Goal: Communication & Community: Answer question/provide support

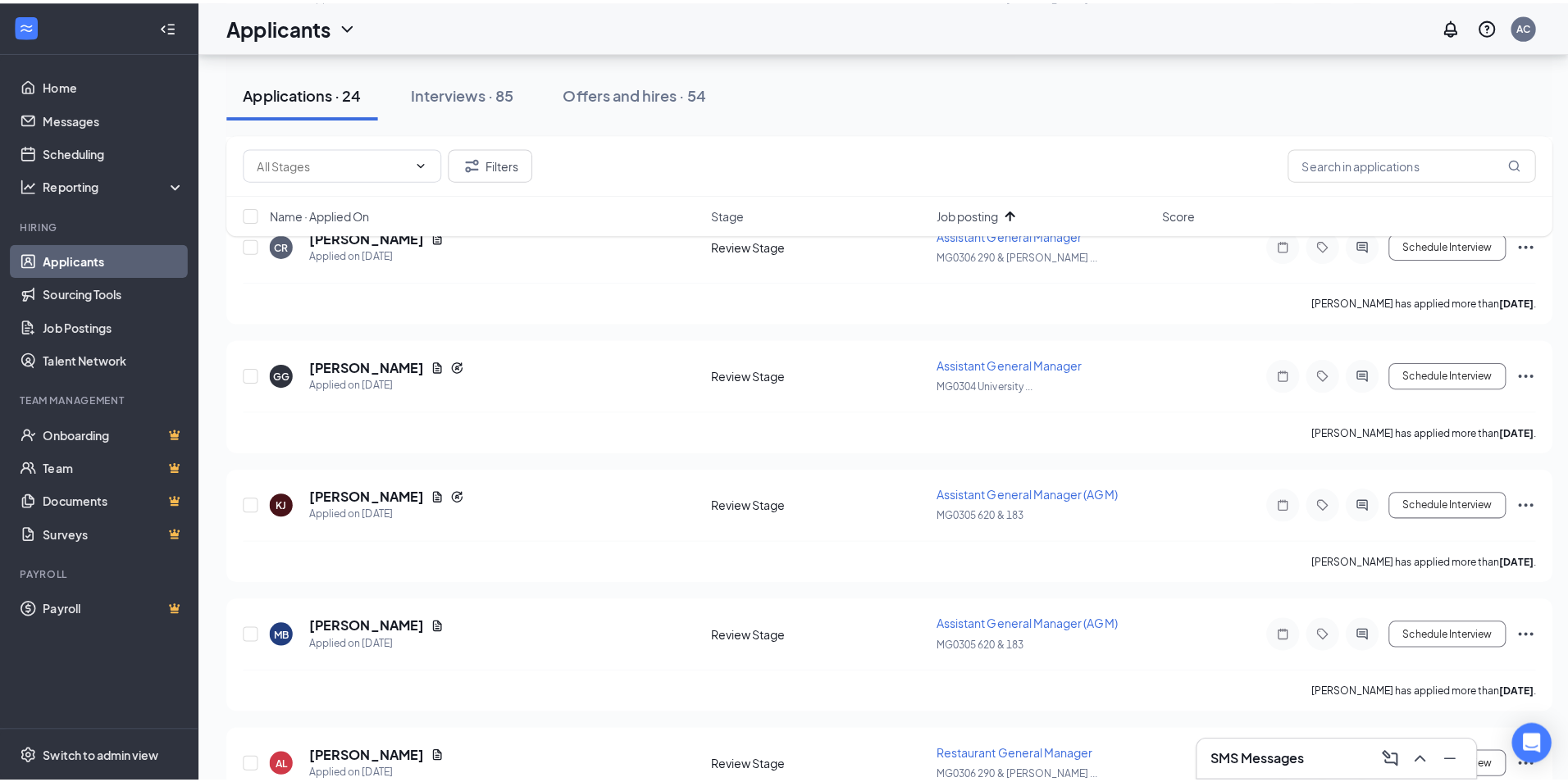
scroll to position [462, 0]
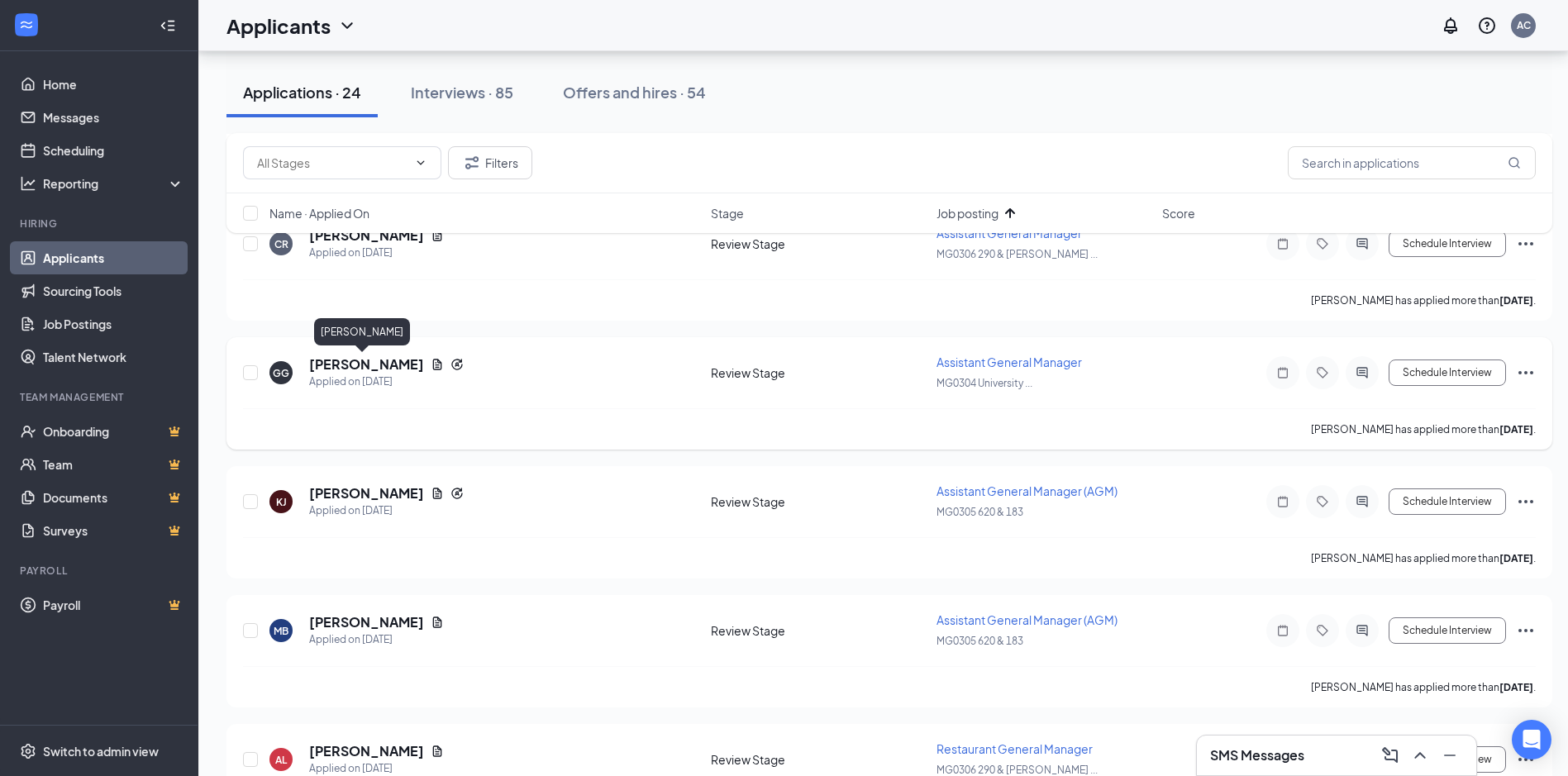
click at [370, 362] on h5 "[PERSON_NAME]" at bounding box center [366, 364] width 114 height 19
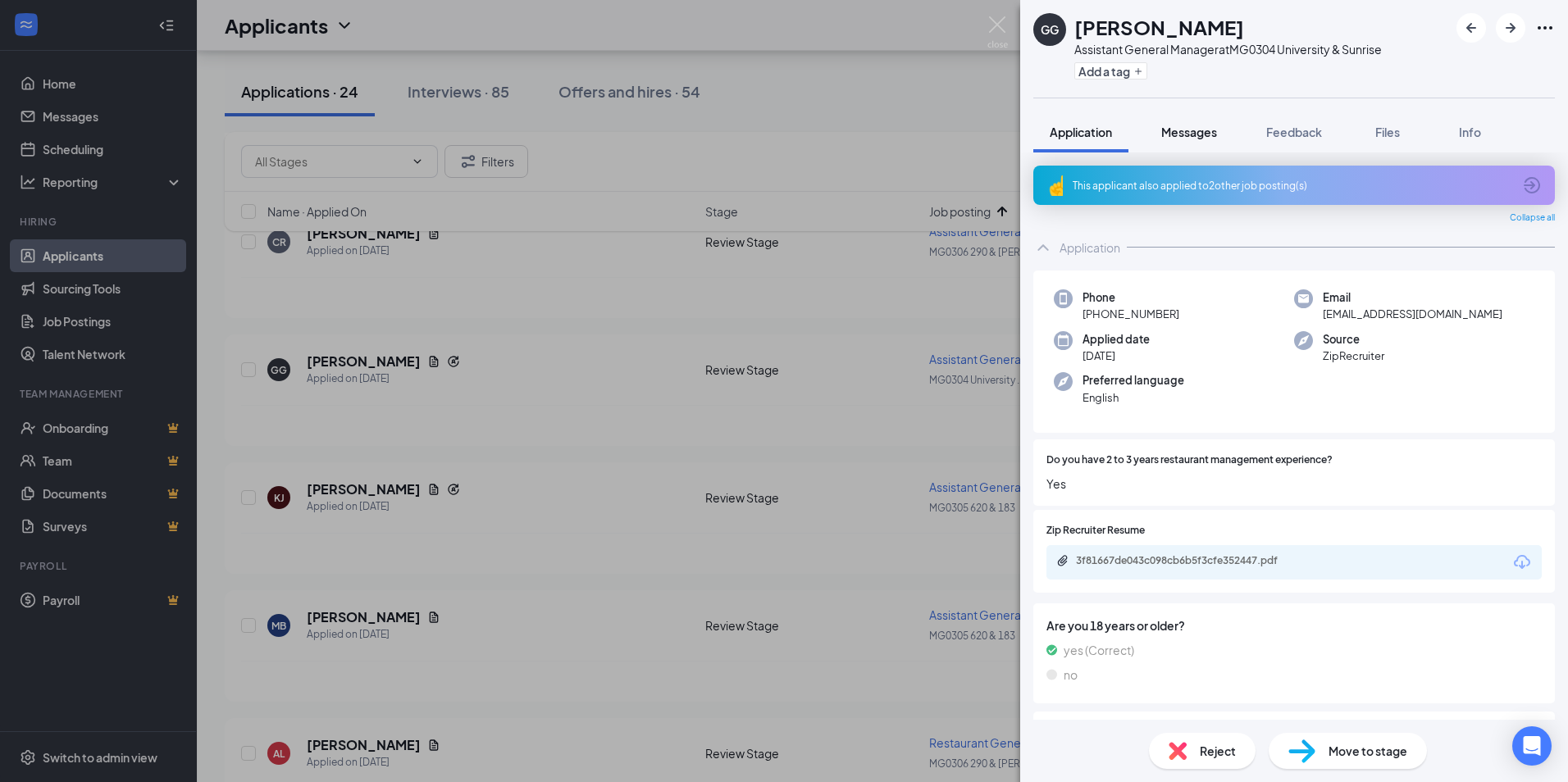
click at [1192, 126] on span "Messages" at bounding box center [1188, 131] width 55 height 15
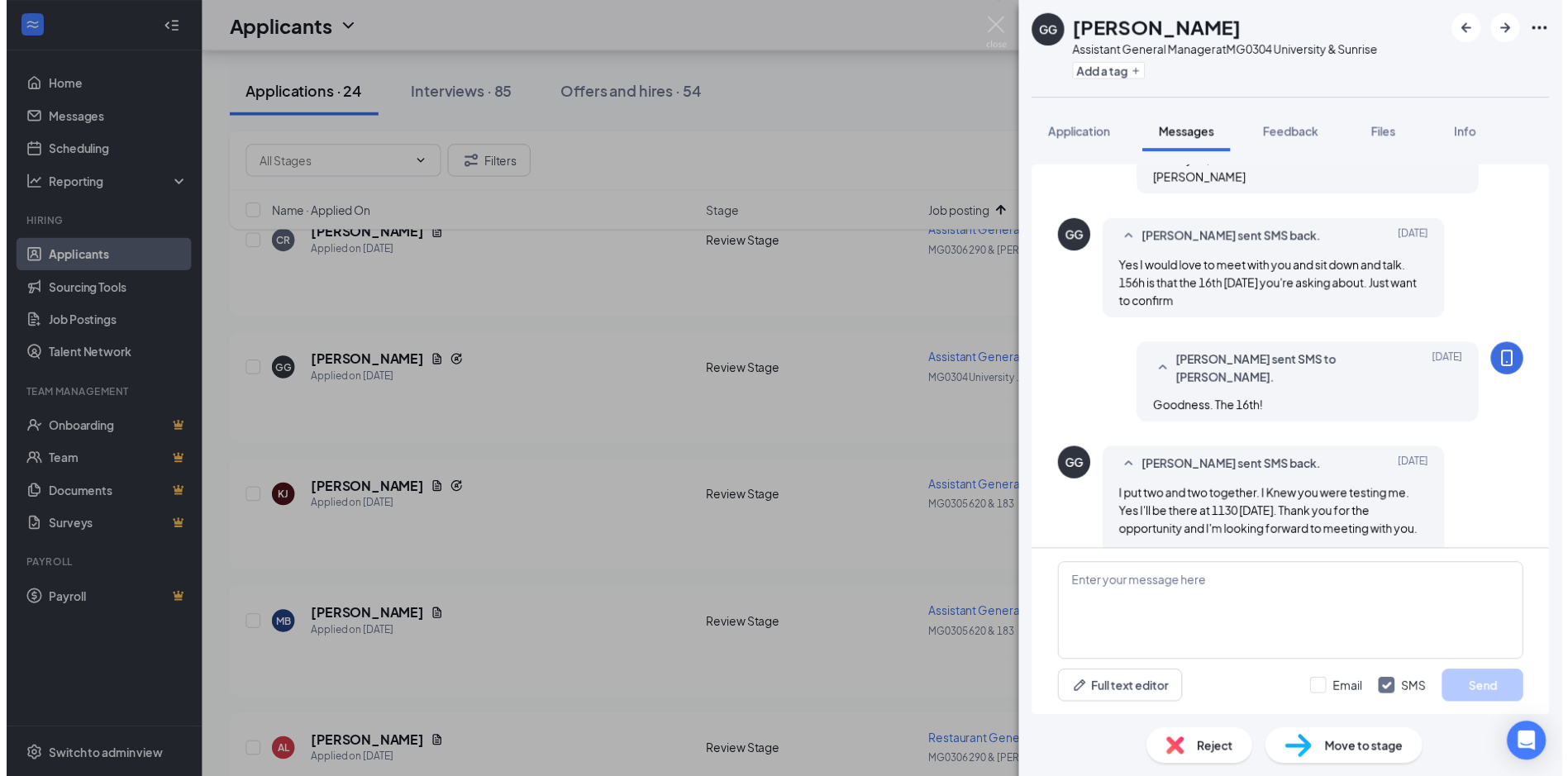
scroll to position [408, 0]
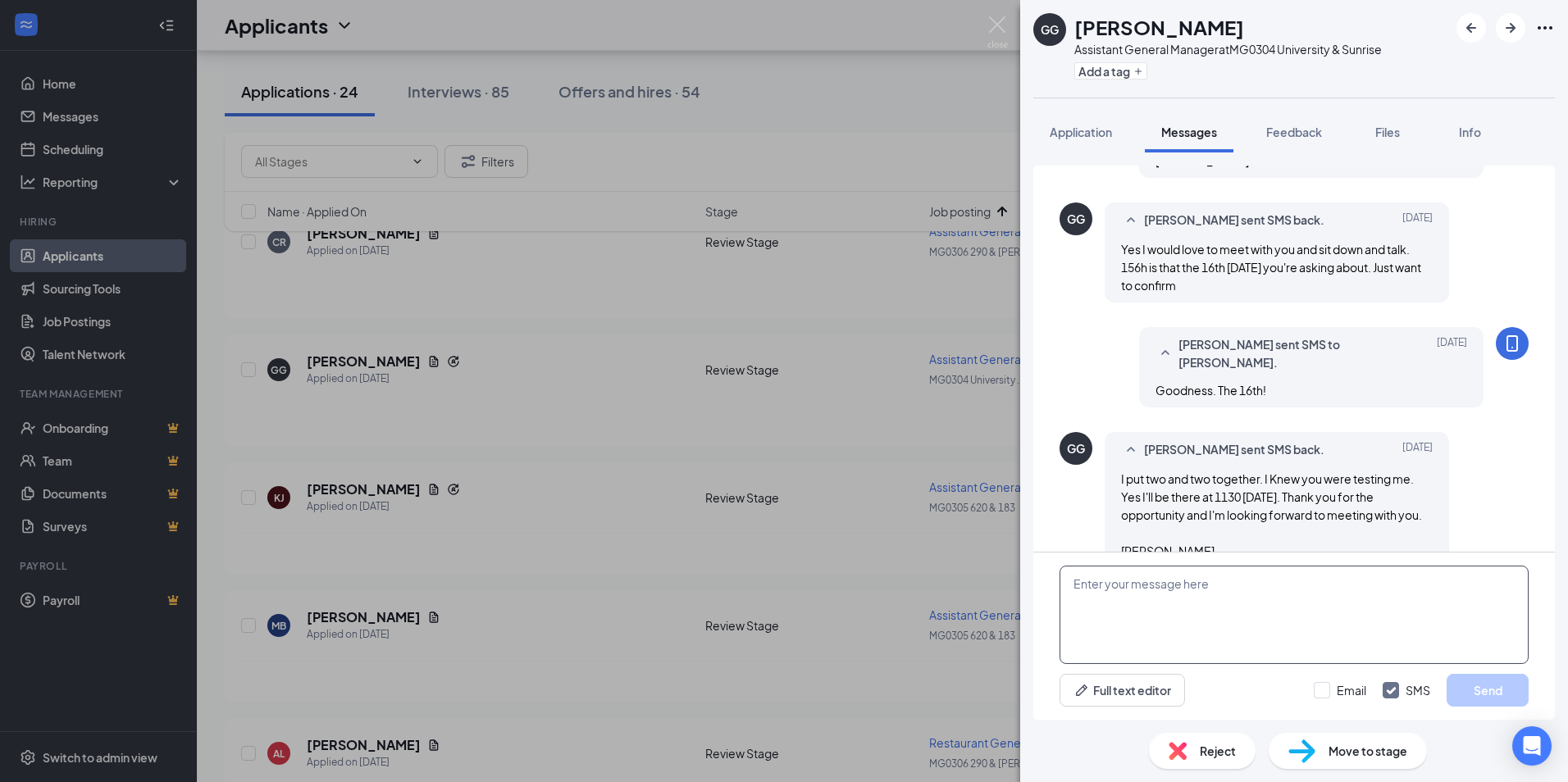
click at [1119, 597] on textarea at bounding box center [1293, 614] width 469 height 98
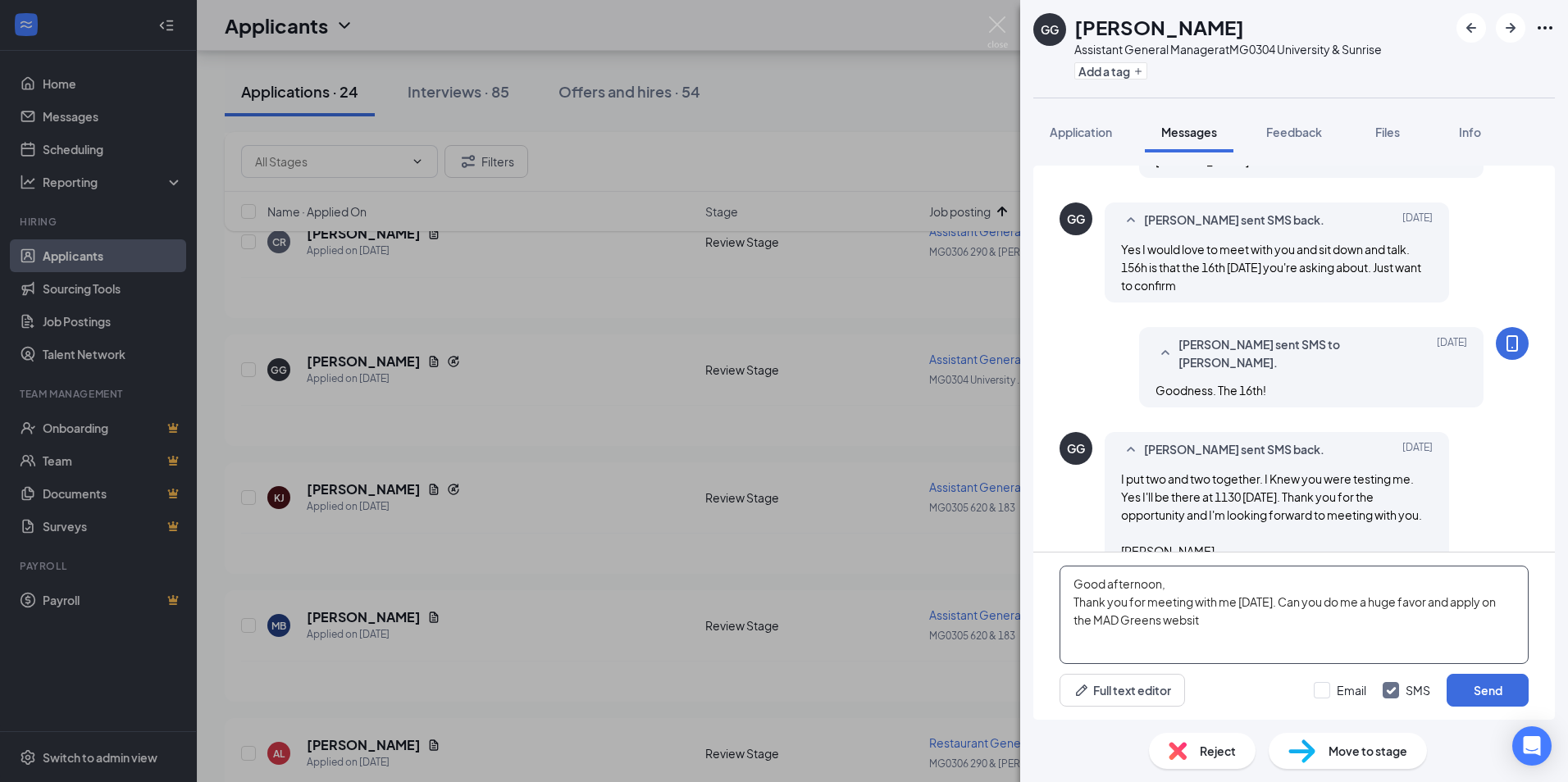
type textarea "Good afternoon, Thank you for meeting with me [DATE]. Can you do me a huge favo…"
click at [1119, 597] on textarea "Good afternoon, Thank you for meeting with me [DATE]. Can you do me a huge favo…" at bounding box center [1293, 614] width 469 height 98
click at [1214, 619] on textarea "Good afternoon, Thank you for meeting with me [DATE]. Can you do me a huge favo…" at bounding box center [1293, 614] width 469 height 98
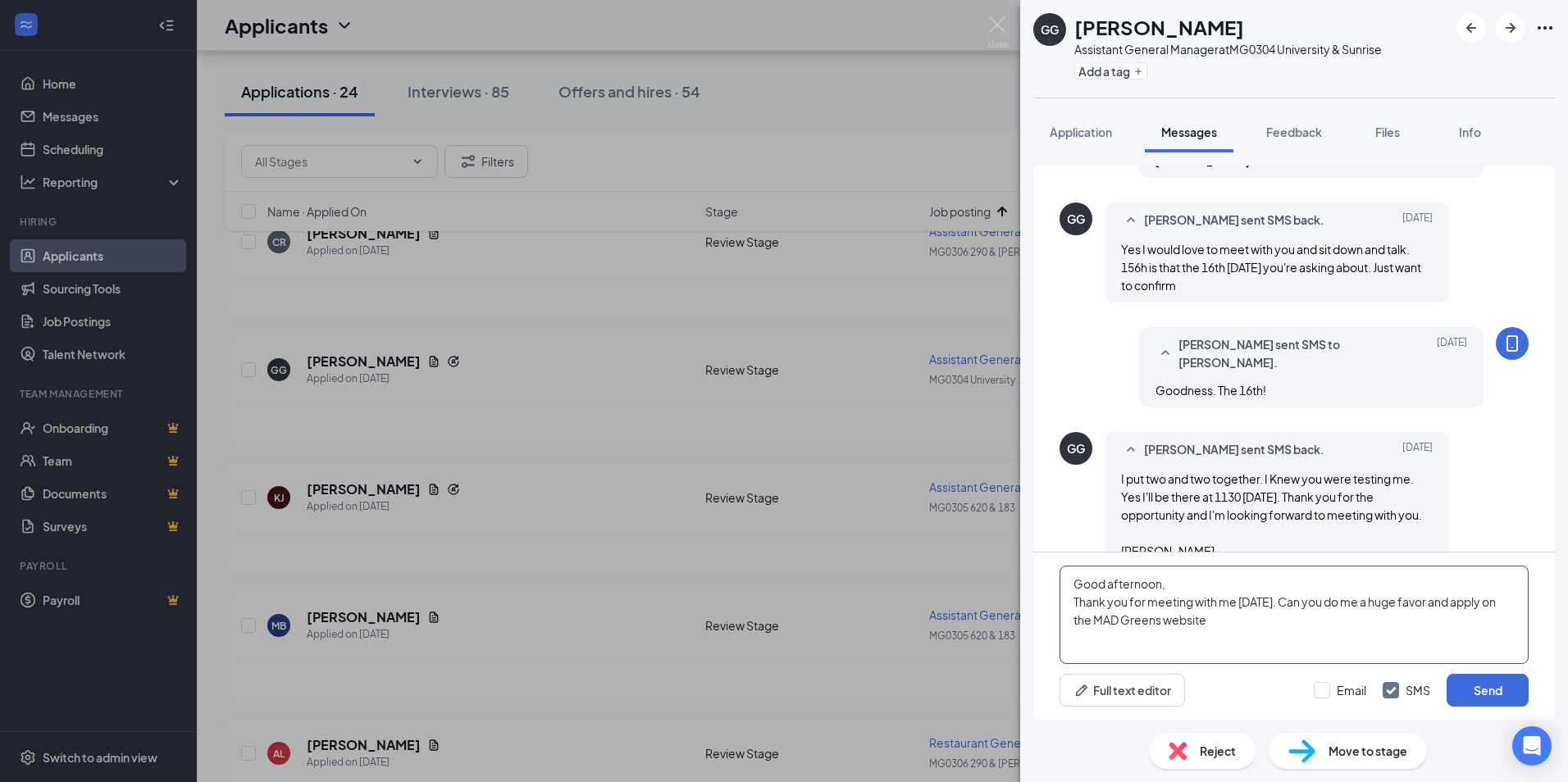
click at [1223, 630] on textarea "Good afternoon, Thank you for meeting with me [DATE]. Can you do me a huge favo…" at bounding box center [1293, 614] width 469 height 98
click at [1220, 621] on textarea "Good afternoon, Thank you for meeting with me [DATE]. Can you do me a huge favo…" at bounding box center [1293, 614] width 469 height 98
click at [1247, 623] on textarea "Good afternoon, Thank you for meeting with me [DATE]. Can you do me a huge favo…" at bounding box center [1293, 614] width 469 height 98
drag, startPoint x: 1224, startPoint y: 623, endPoint x: 1063, endPoint y: 569, distance: 169.8
click at [1063, 569] on textarea "Good afternoon, Thank you for meeting with me [DATE]. Can you do me a huge favo…" at bounding box center [1293, 614] width 469 height 98
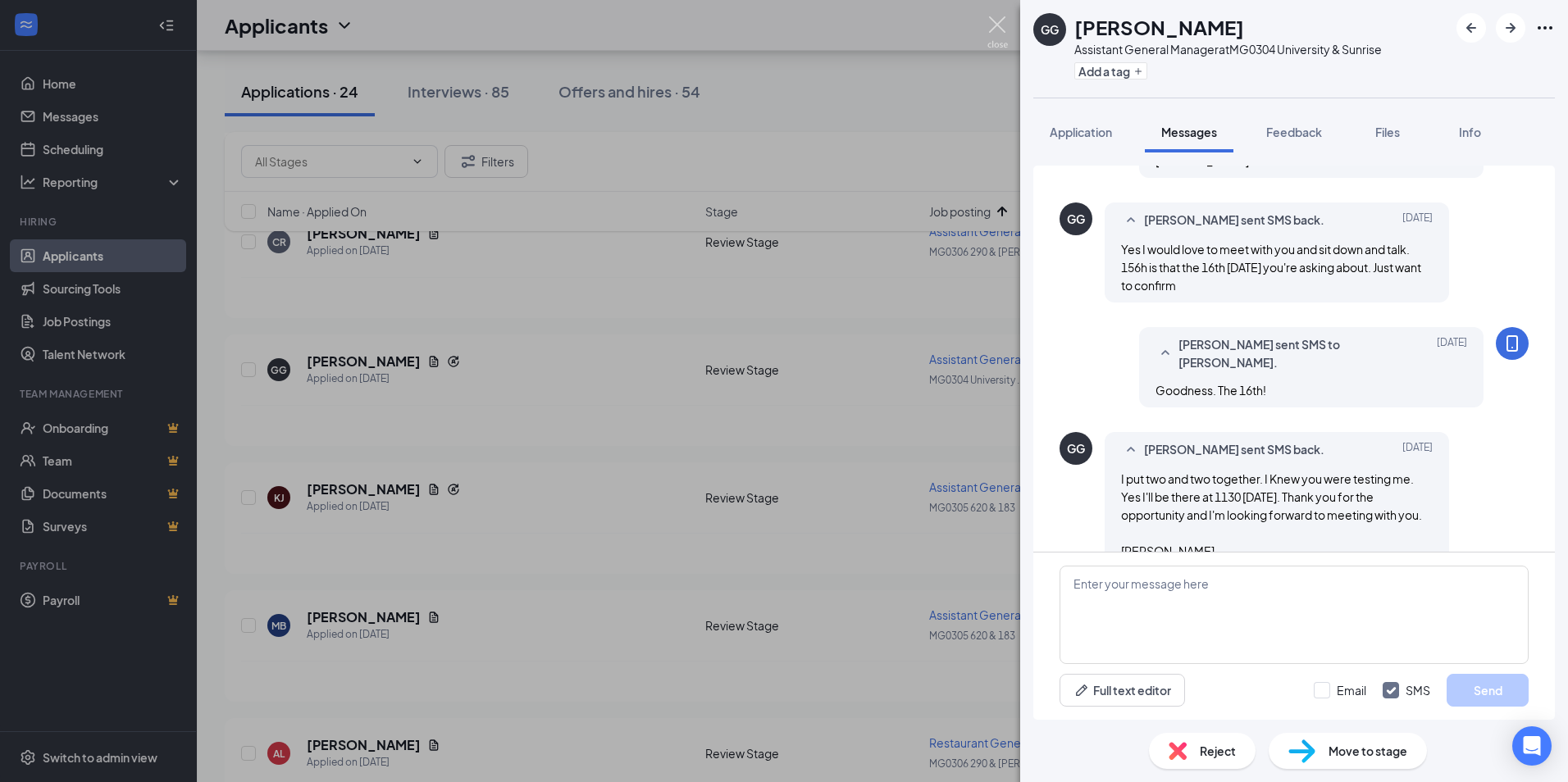
click at [1002, 24] on img at bounding box center [996, 32] width 20 height 32
